Goal: Information Seeking & Learning: Learn about a topic

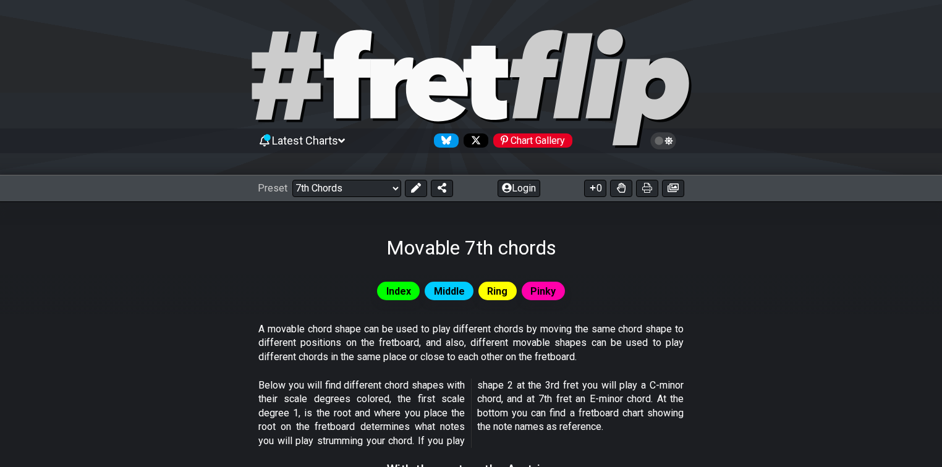
click at [599, 336] on p "A movable chord shape can be used to play different chords by moving the same c…" at bounding box center [470, 343] width 425 height 41
click at [391, 189] on select "Welcome to #fretflip! Initial Preset Custom Preset Minor Pentatonic Major Penta…" at bounding box center [346, 188] width 109 height 17
click at [292, 180] on select "Welcome to #fretflip! Initial Preset Custom Preset Minor Pentatonic Major Penta…" at bounding box center [346, 188] width 109 height 17
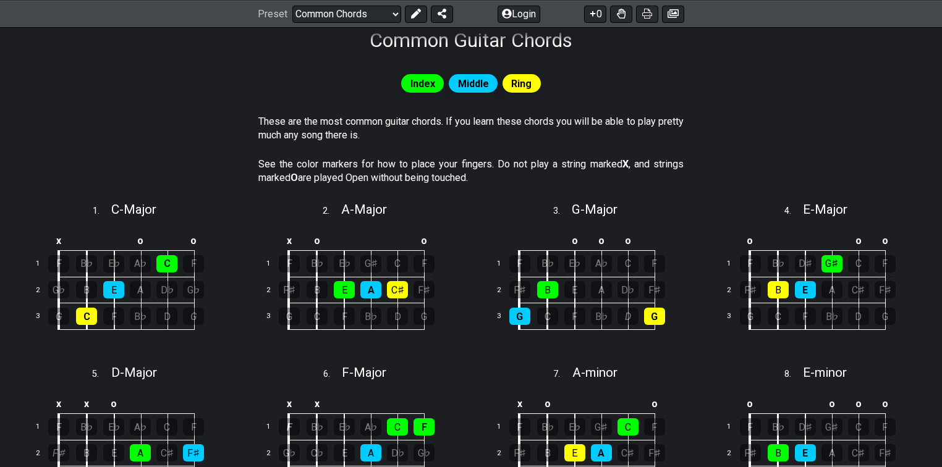
scroll to position [50, 0]
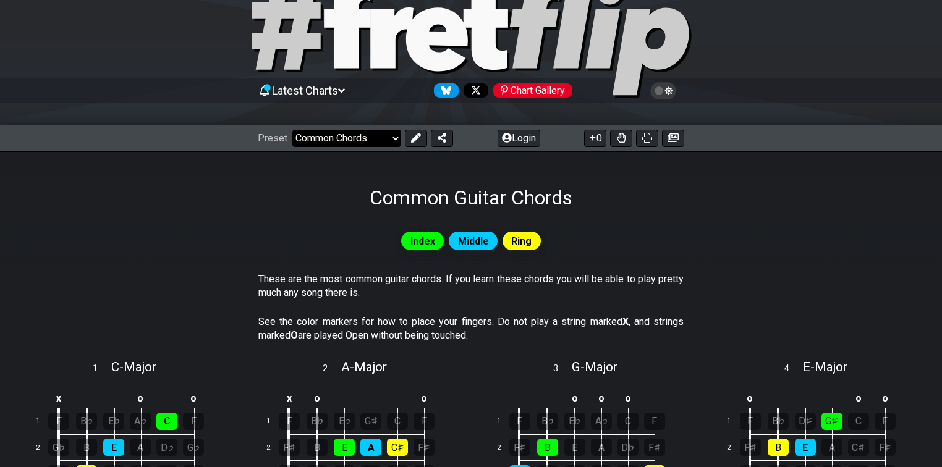
click at [375, 139] on select "Welcome to #fretflip! Initial Preset Custom Preset Minor Pentatonic Major Penta…" at bounding box center [346, 138] width 109 height 17
click at [292, 130] on select "Welcome to #fretflip! Initial Preset Custom Preset Minor Pentatonic Major Penta…" at bounding box center [346, 138] width 109 height 17
select select "/welcome"
select select "C"
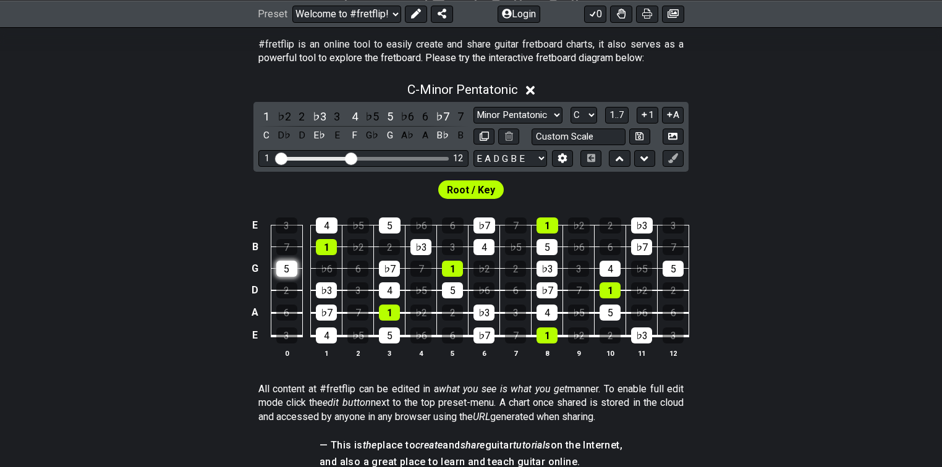
scroll to position [248, 0]
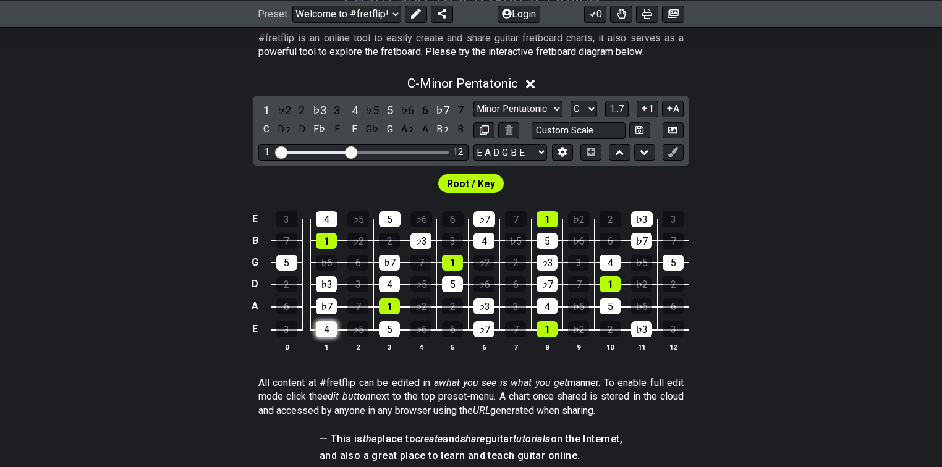
click at [328, 330] on div "4" at bounding box center [326, 330] width 21 height 16
click at [328, 332] on div "4" at bounding box center [326, 330] width 21 height 16
click at [326, 328] on div "4" at bounding box center [326, 330] width 21 height 16
click at [329, 331] on div "4" at bounding box center [326, 330] width 21 height 16
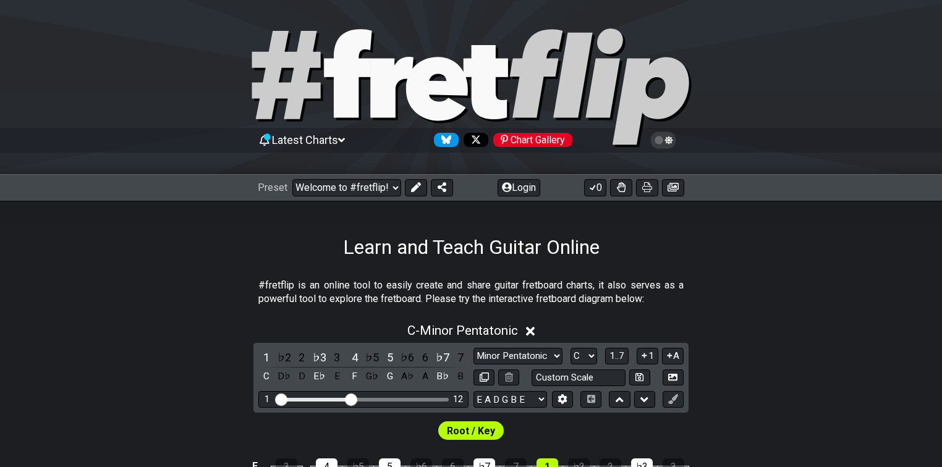
scroll to position [0, 0]
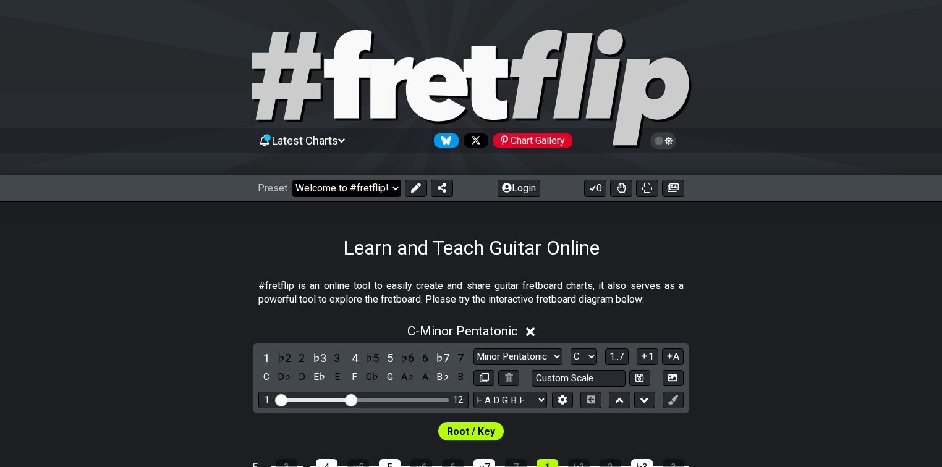
click at [385, 187] on select "Welcome to #fretflip! Initial Preset Custom Preset Minor Pentatonic Major Penta…" at bounding box center [346, 188] width 109 height 17
click at [292, 180] on select "Welcome to #fretflip! Initial Preset Custom Preset Minor Pentatonic Major Penta…" at bounding box center [346, 188] width 109 height 17
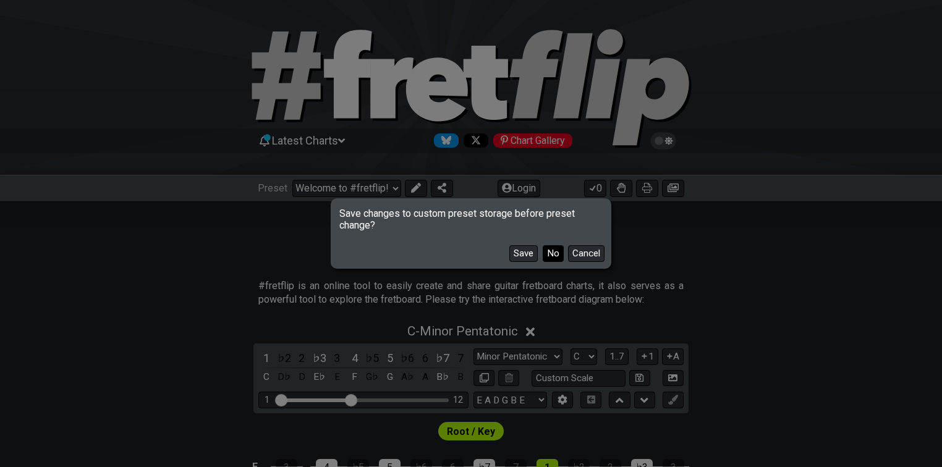
click at [557, 257] on button "No" at bounding box center [553, 253] width 21 height 17
select select "/minor-pentatonic"
select select "C"
